Goal: Task Accomplishment & Management: Manage account settings

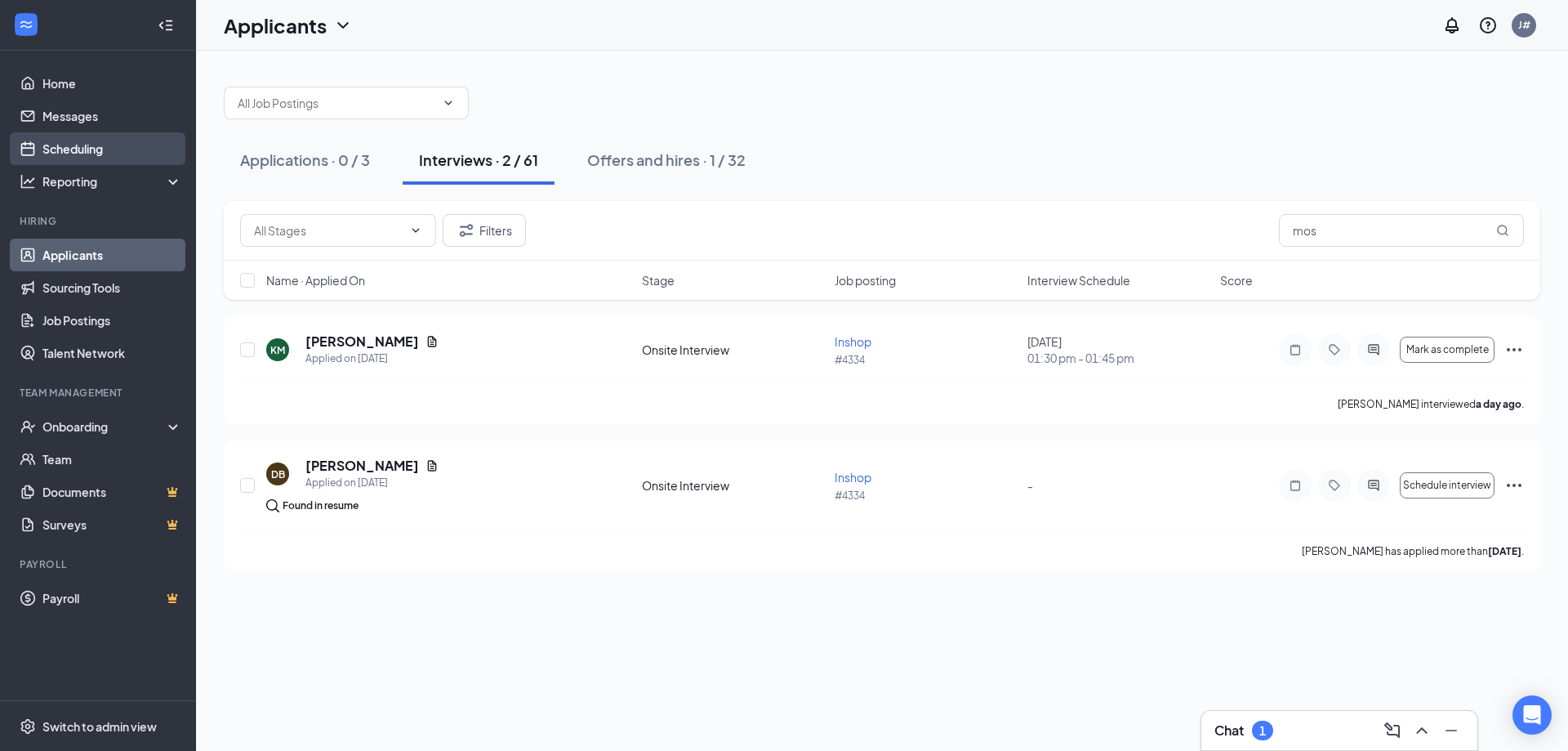
click at [75, 140] on link "Scheduling" at bounding box center [112, 148] width 140 height 33
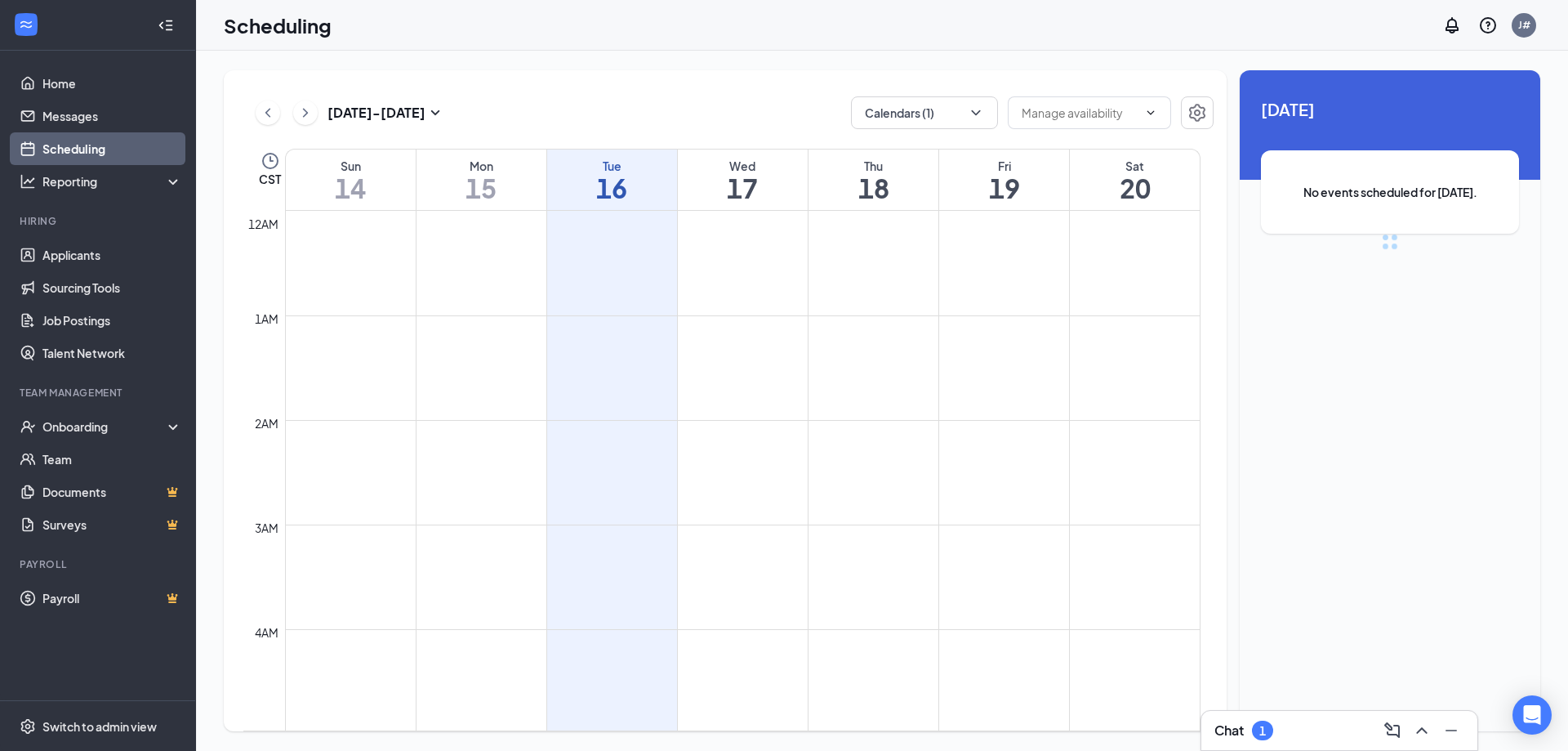
scroll to position [803, 0]
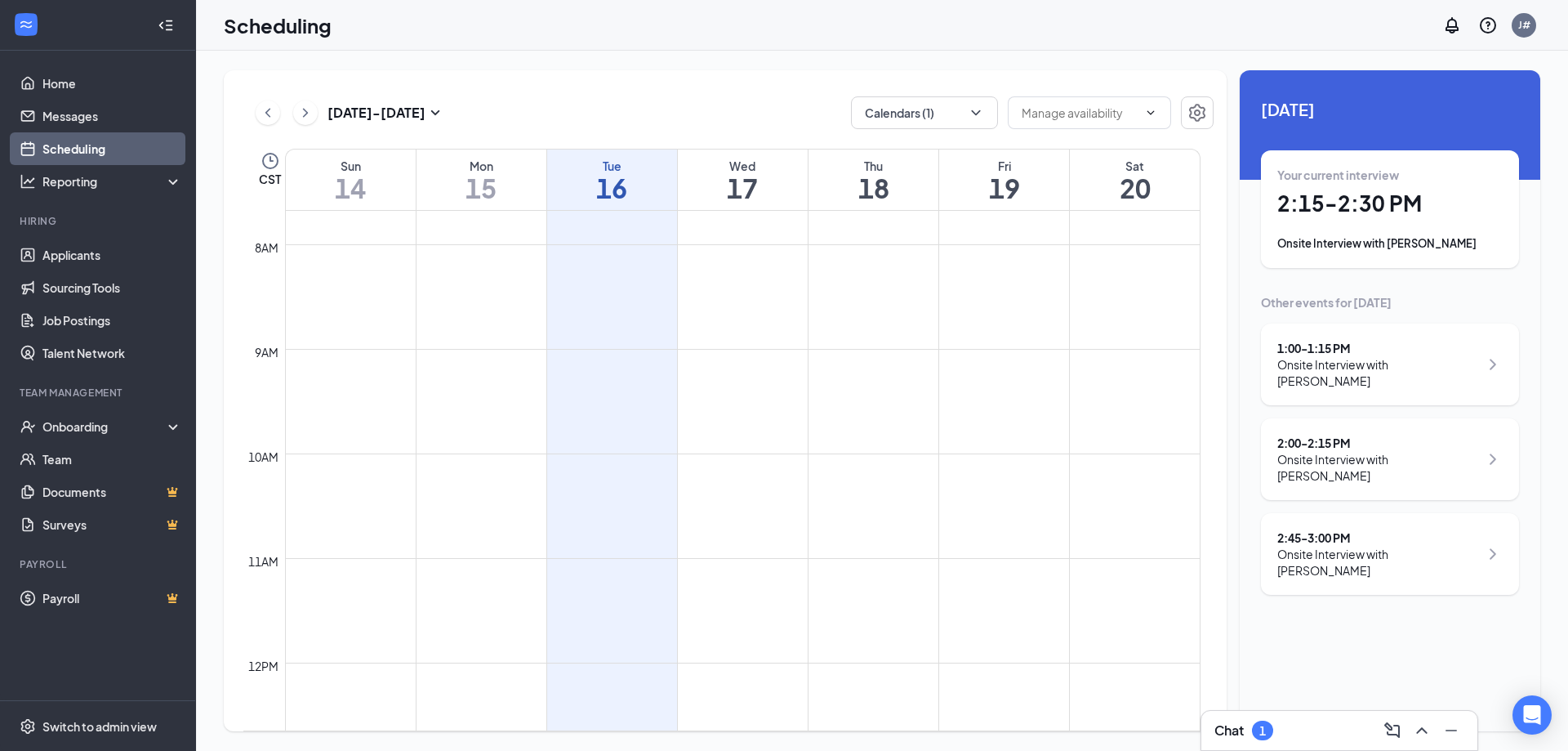
click at [1273, 731] on div "1" at bounding box center [1263, 730] width 21 height 19
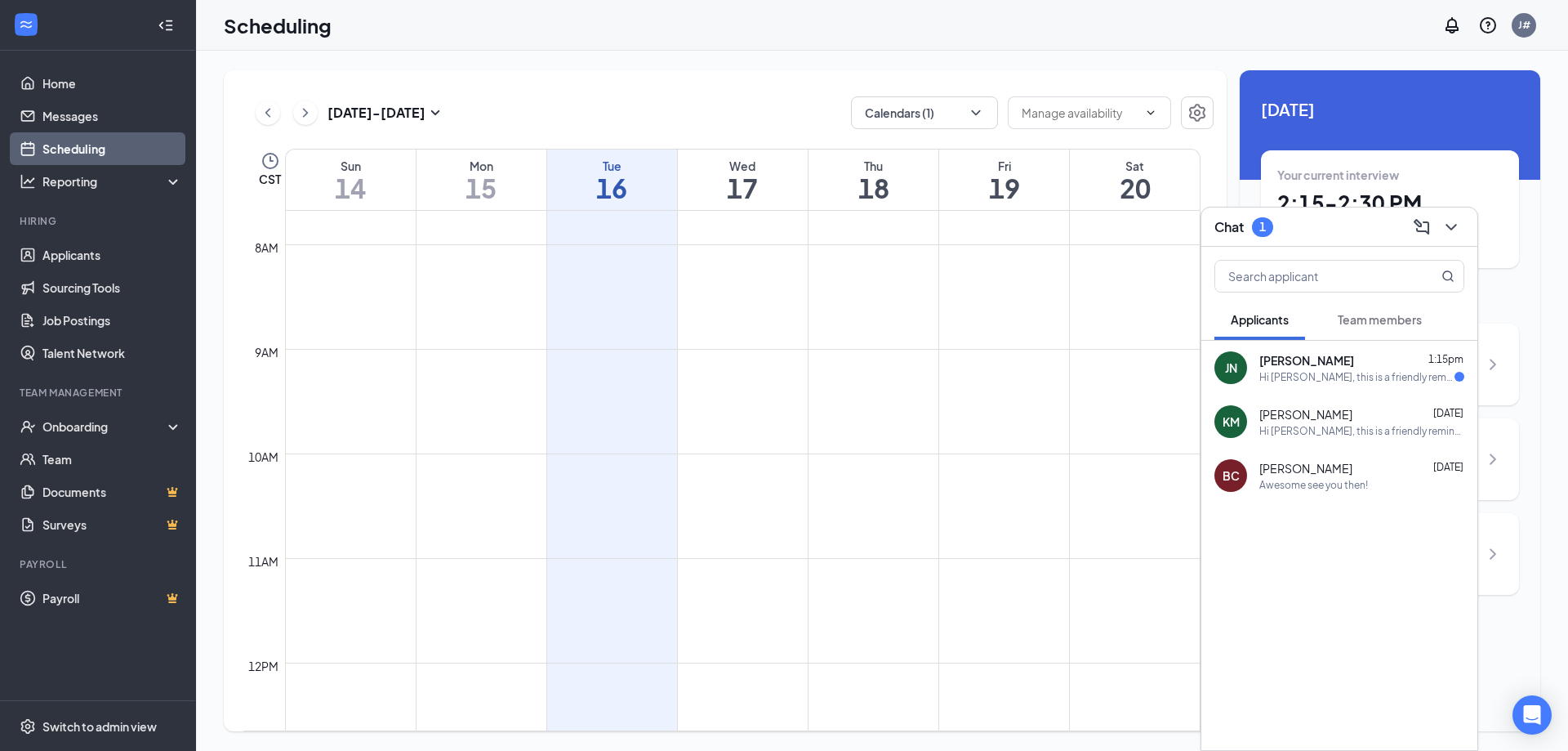
click at [1386, 376] on div "Hi [PERSON_NAME], this is a friendly reminder. Your meeting with [PERSON_NAME]'…" at bounding box center [1357, 377] width 195 height 14
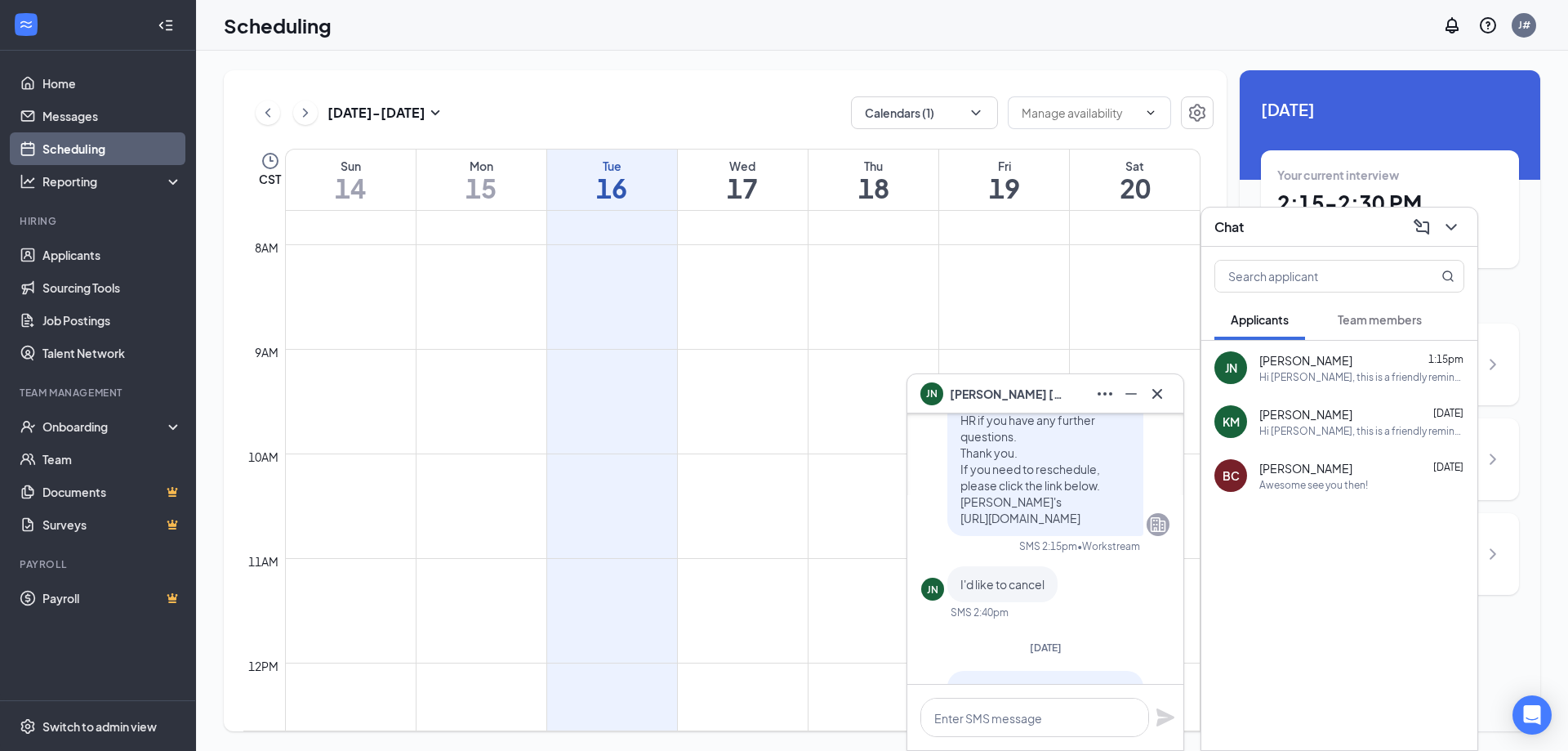
scroll to position [-408, 0]
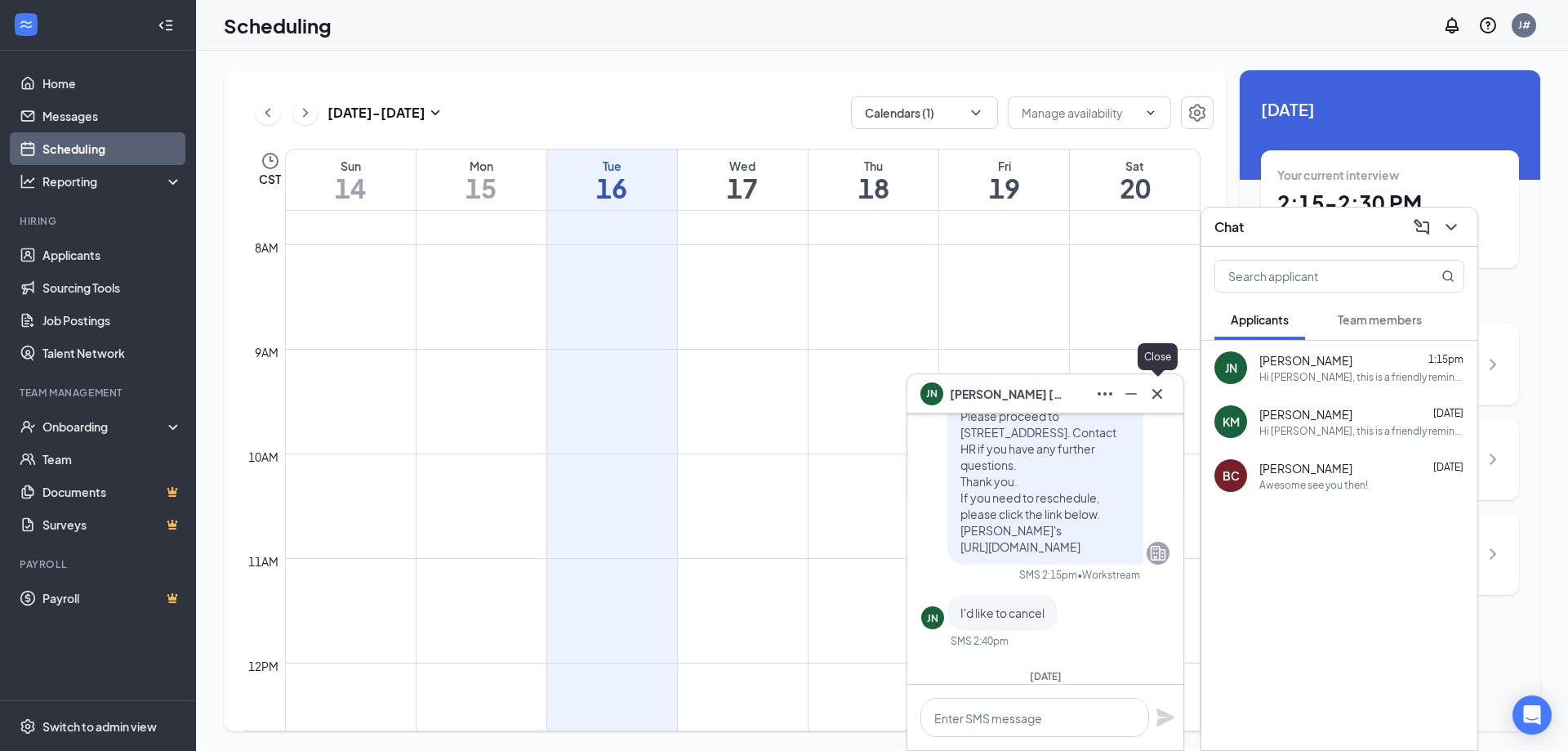
click at [1155, 399] on icon "Cross" at bounding box center [1157, 394] width 19 height 19
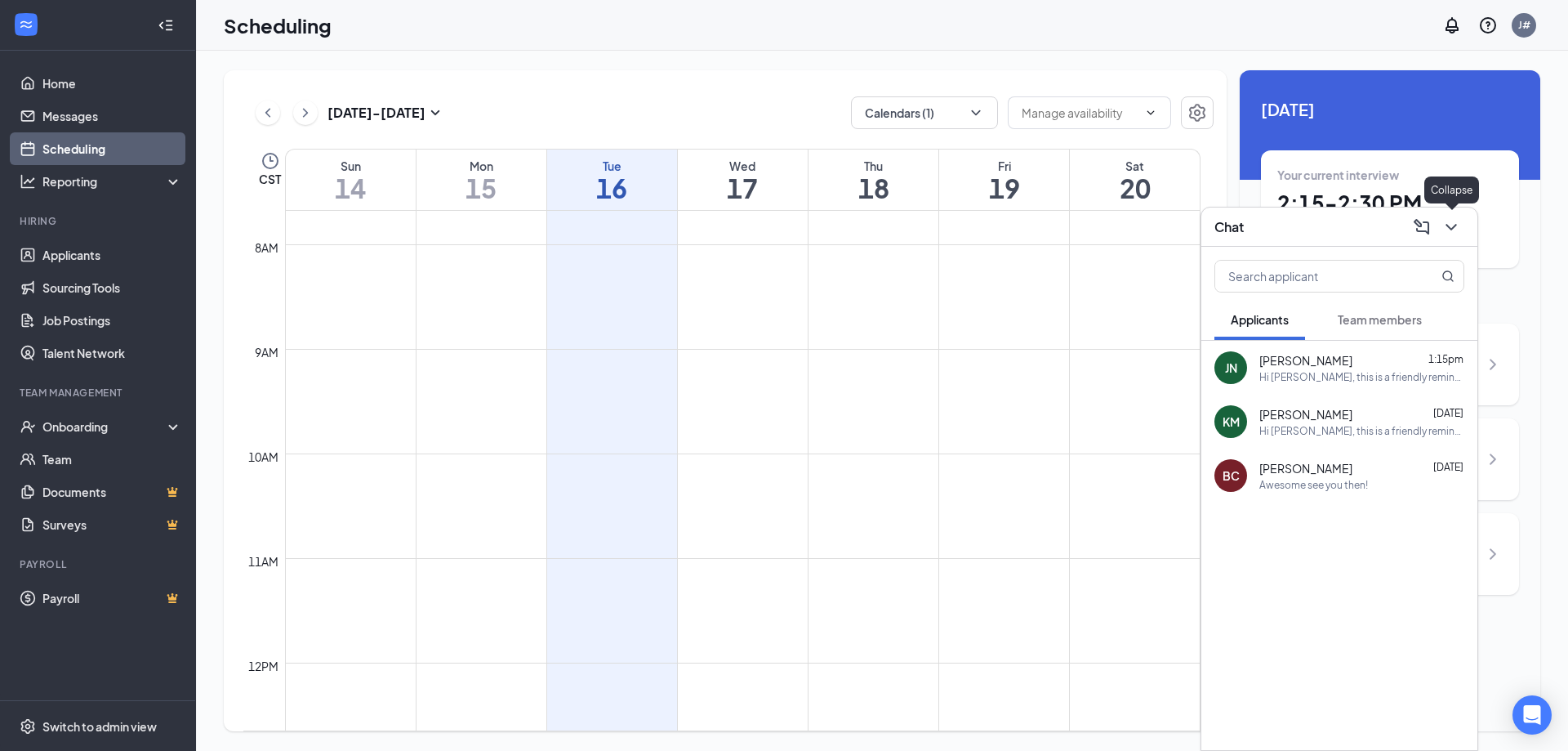
click at [1451, 216] on button at bounding box center [1452, 227] width 26 height 26
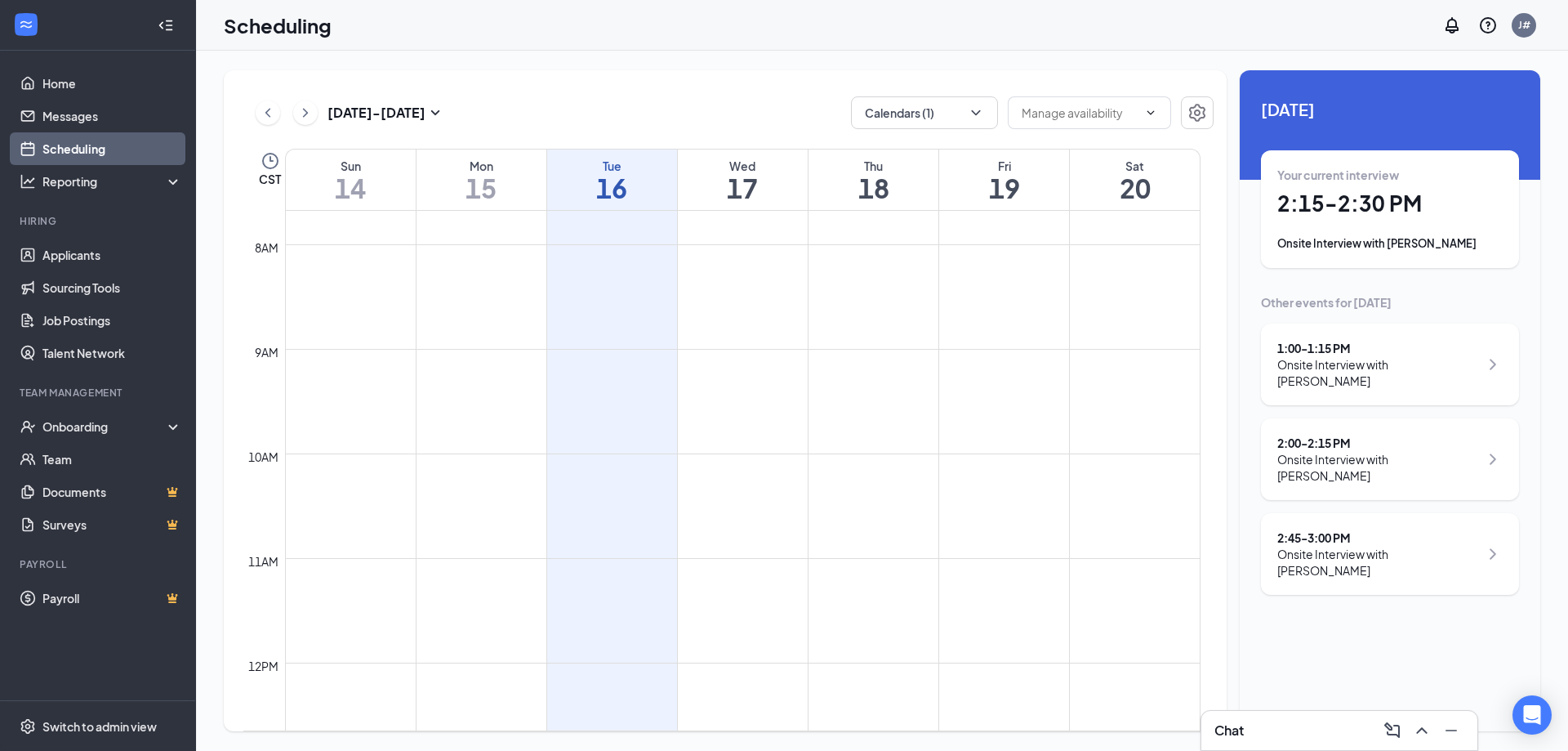
click at [1433, 237] on div "Onsite Interview with [PERSON_NAME]" at bounding box center [1390, 243] width 225 height 17
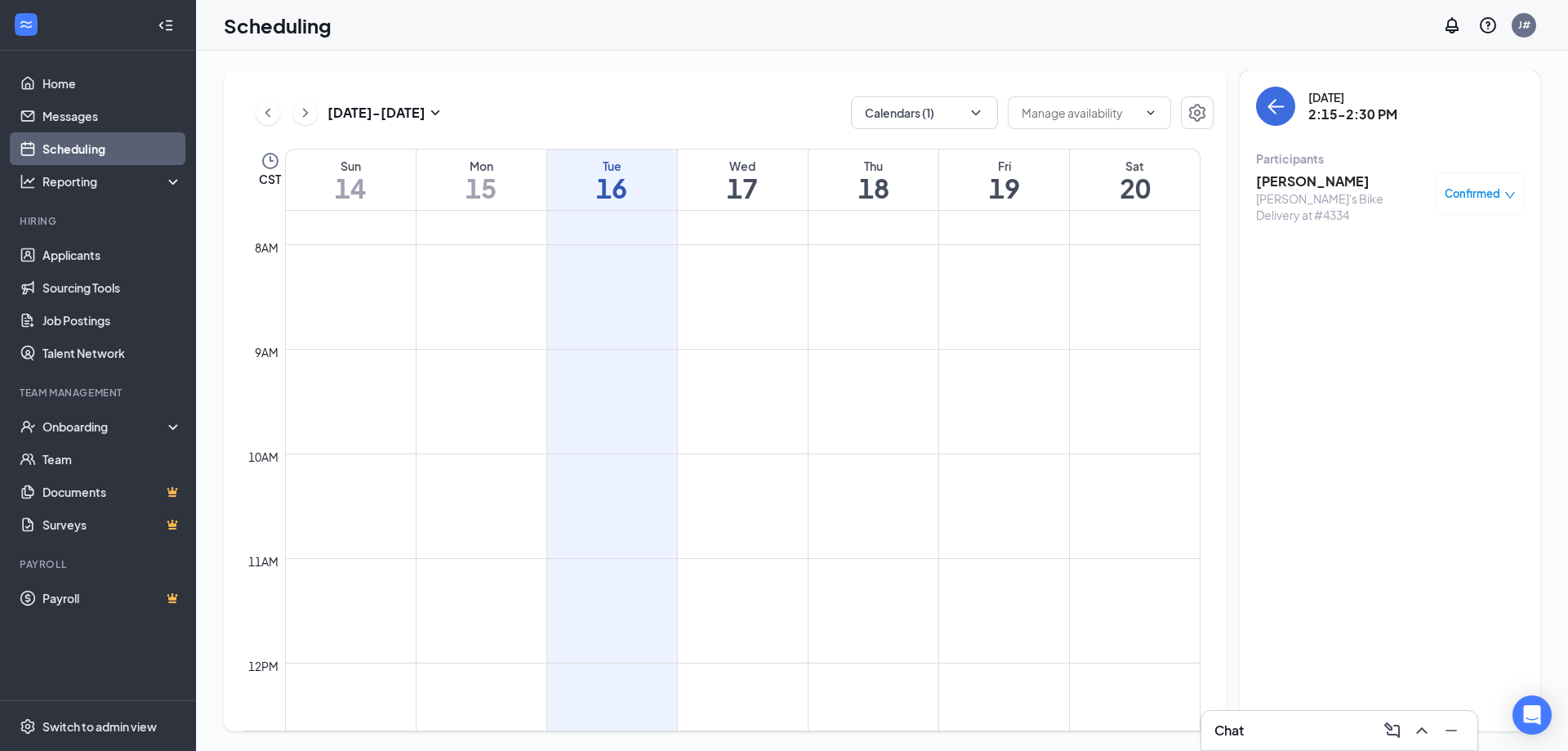
click at [1482, 189] on span "Confirmed" at bounding box center [1472, 193] width 55 height 17
click at [1418, 268] on span "Mark complete" at bounding box center [1427, 267] width 82 height 18
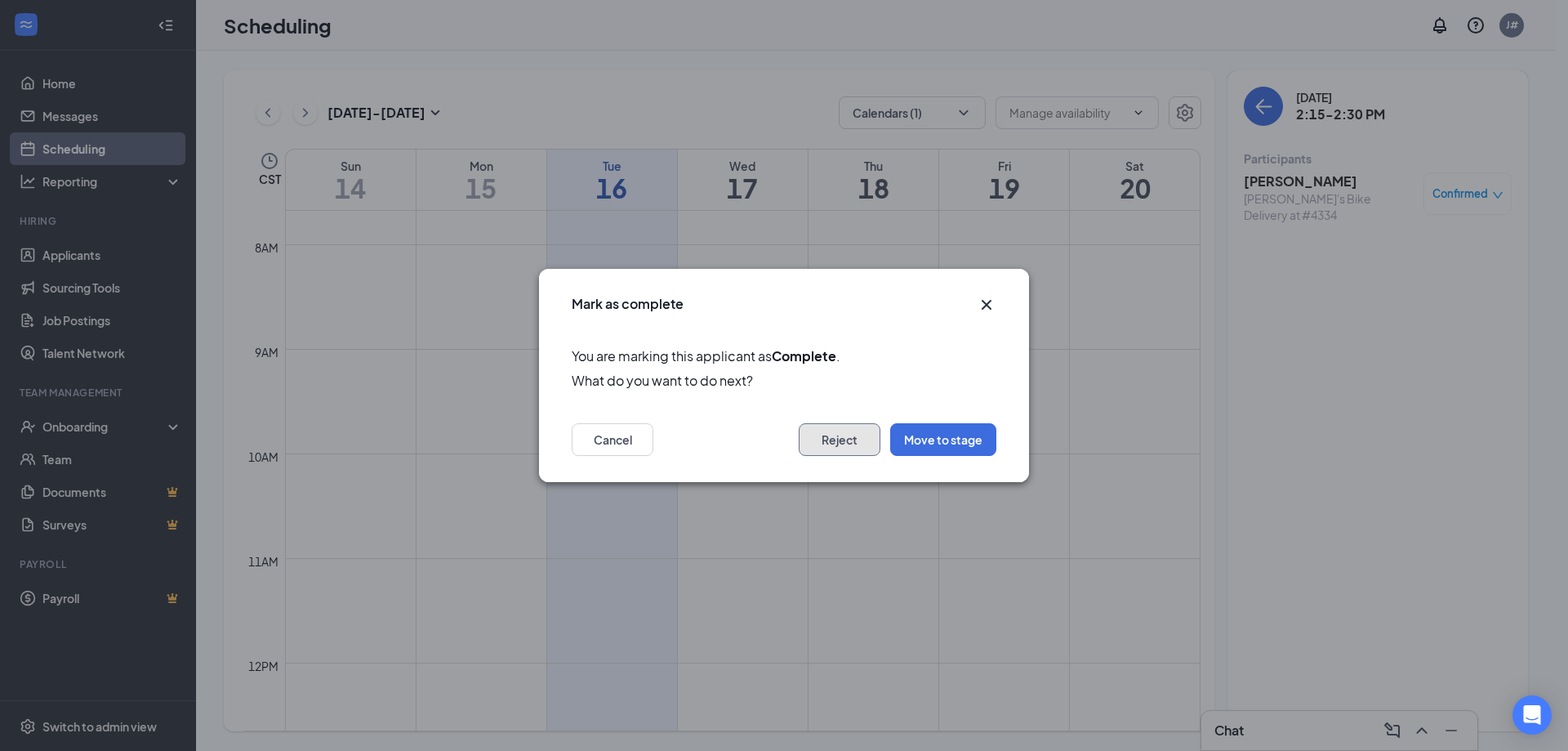
click at [850, 430] on button "Reject" at bounding box center [839, 439] width 82 height 33
